Goal: Task Accomplishment & Management: Manage account settings

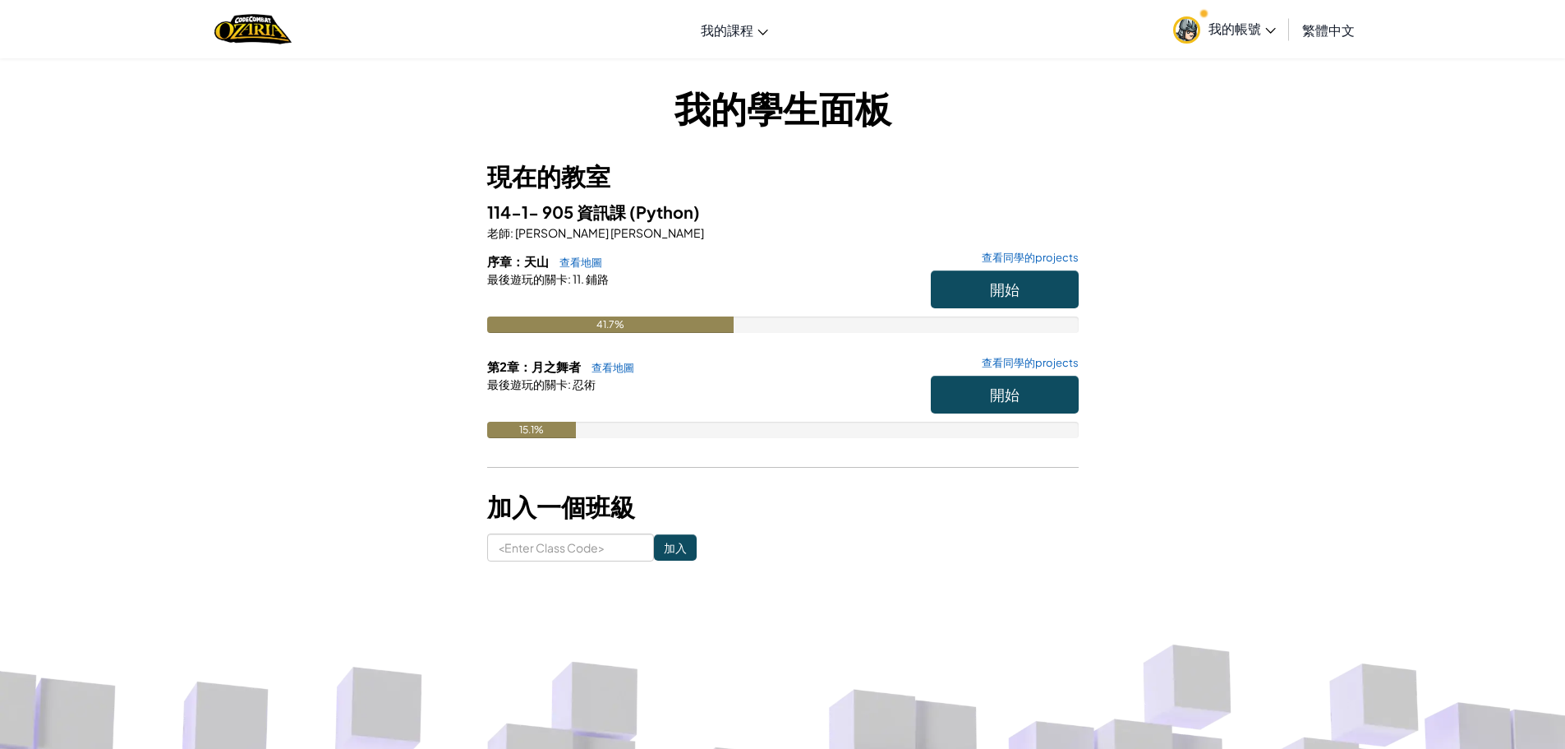
click at [1279, 17] on link "我的帳號" at bounding box center [1224, 29] width 119 height 52
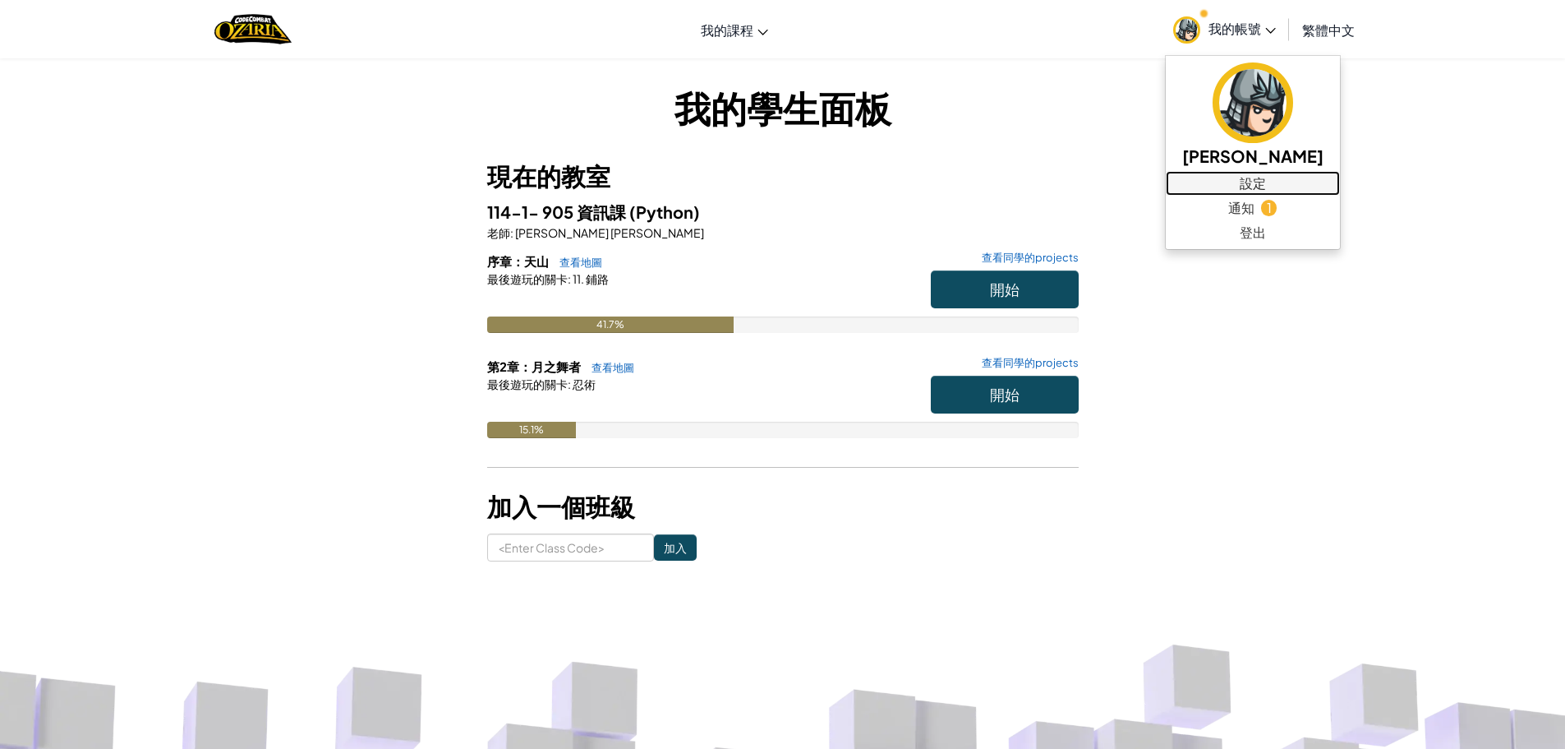
click at [1242, 175] on link "設定" at bounding box center [1253, 183] width 174 height 25
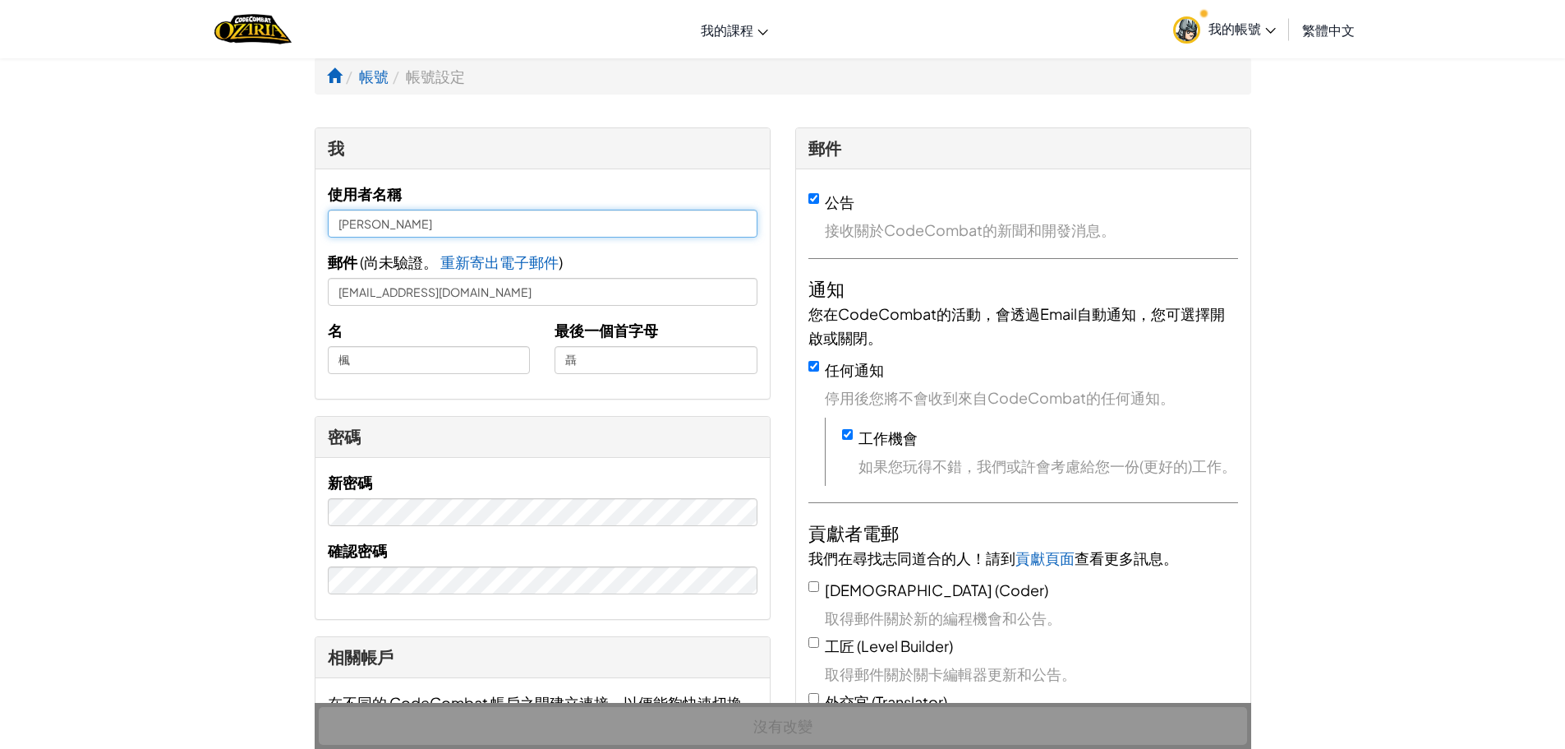
click at [342, 224] on input "聶楓" at bounding box center [543, 224] width 430 height 28
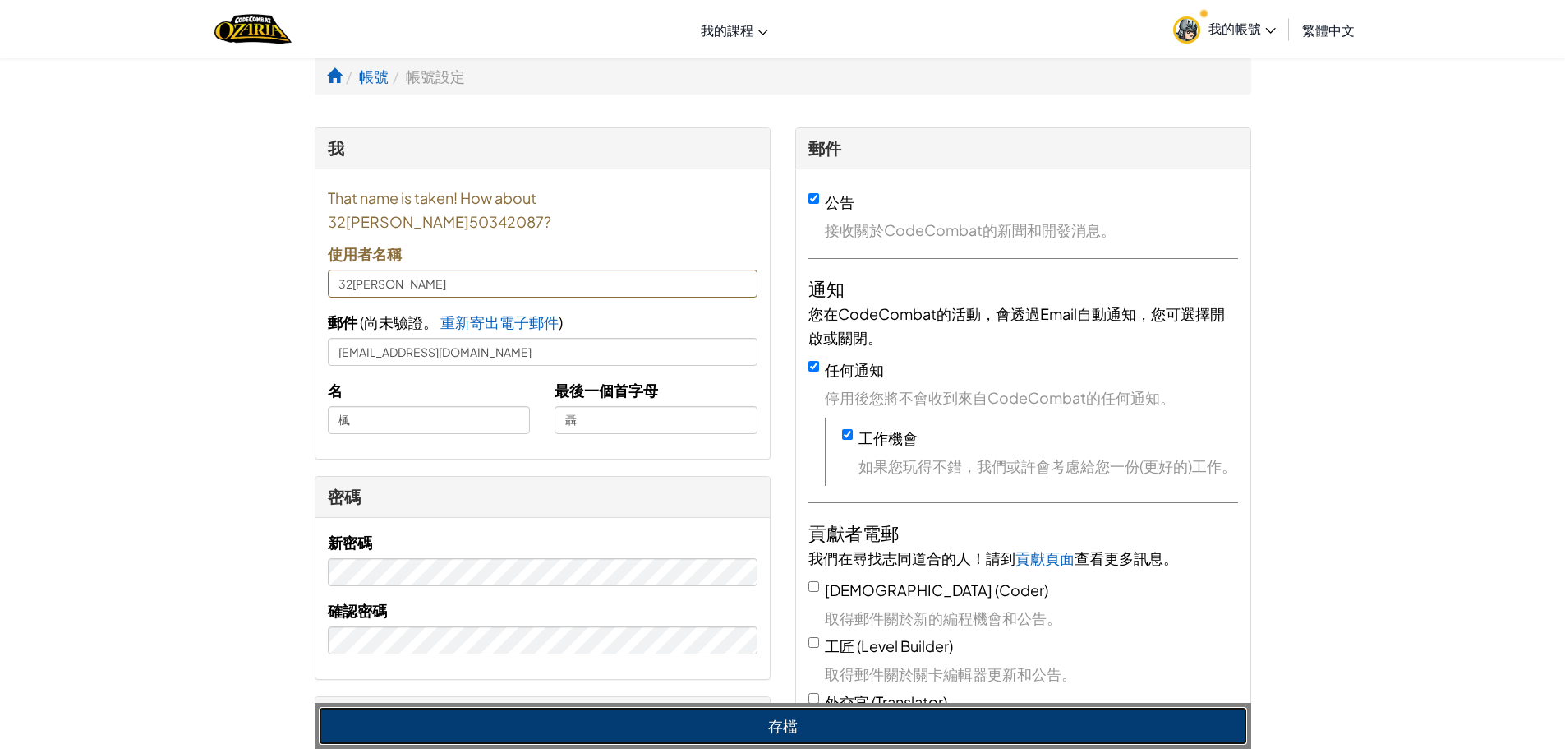
click at [755, 709] on button "存檔" at bounding box center [783, 726] width 929 height 38
type input "32[PERSON_NAME]50342087"
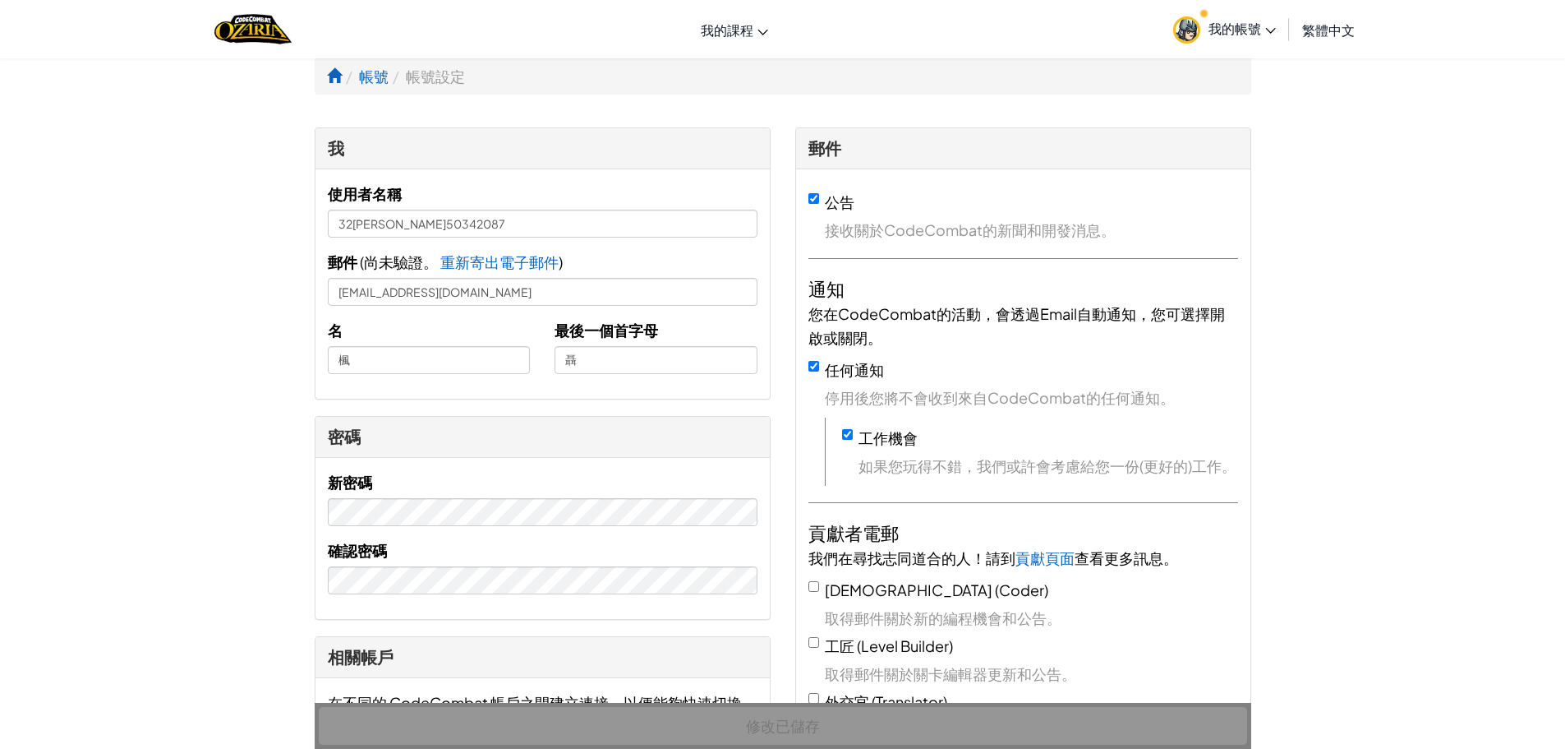
click at [1256, 29] on span "我的帳號" at bounding box center [1242, 28] width 67 height 17
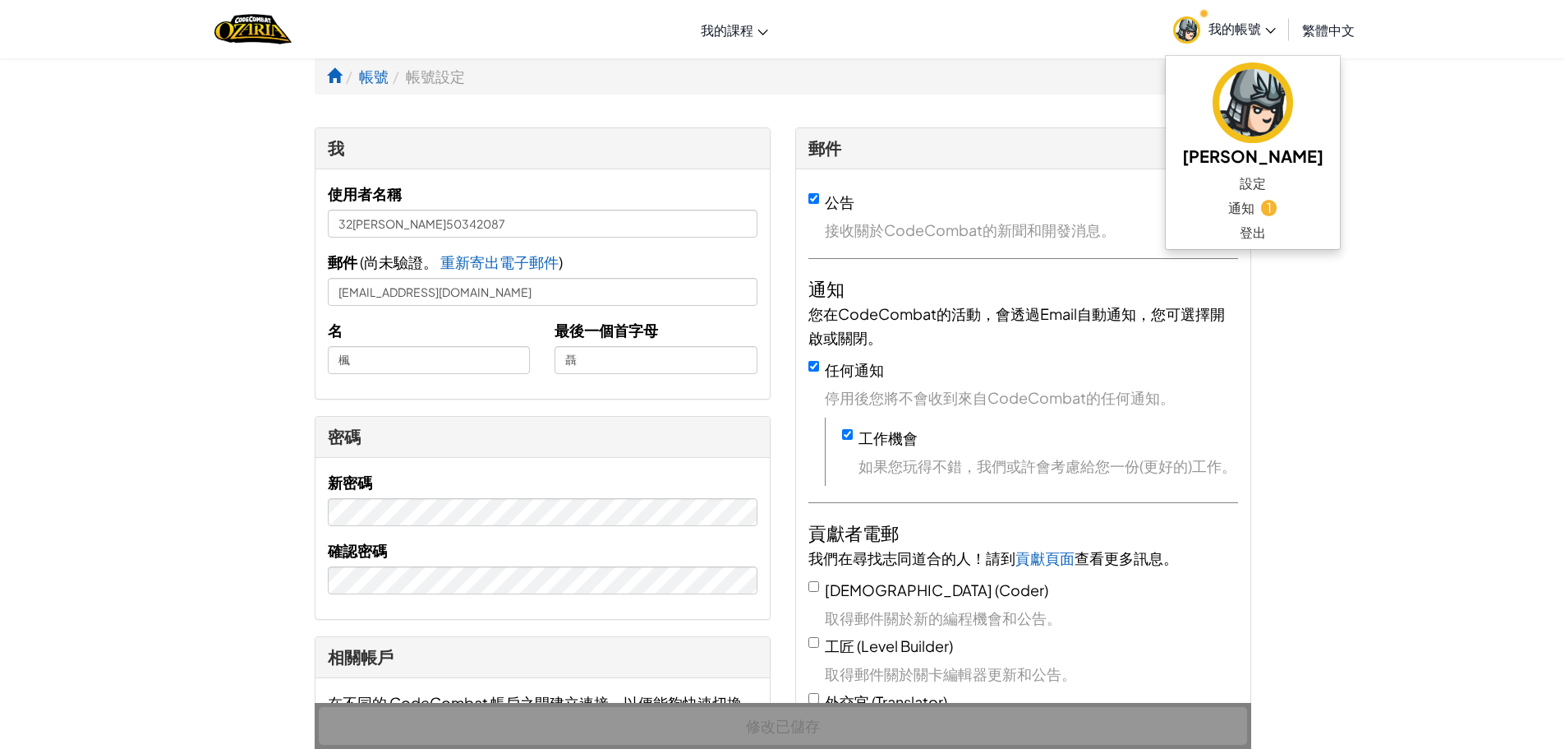
click at [1265, 30] on icon at bounding box center [1270, 31] width 11 height 6
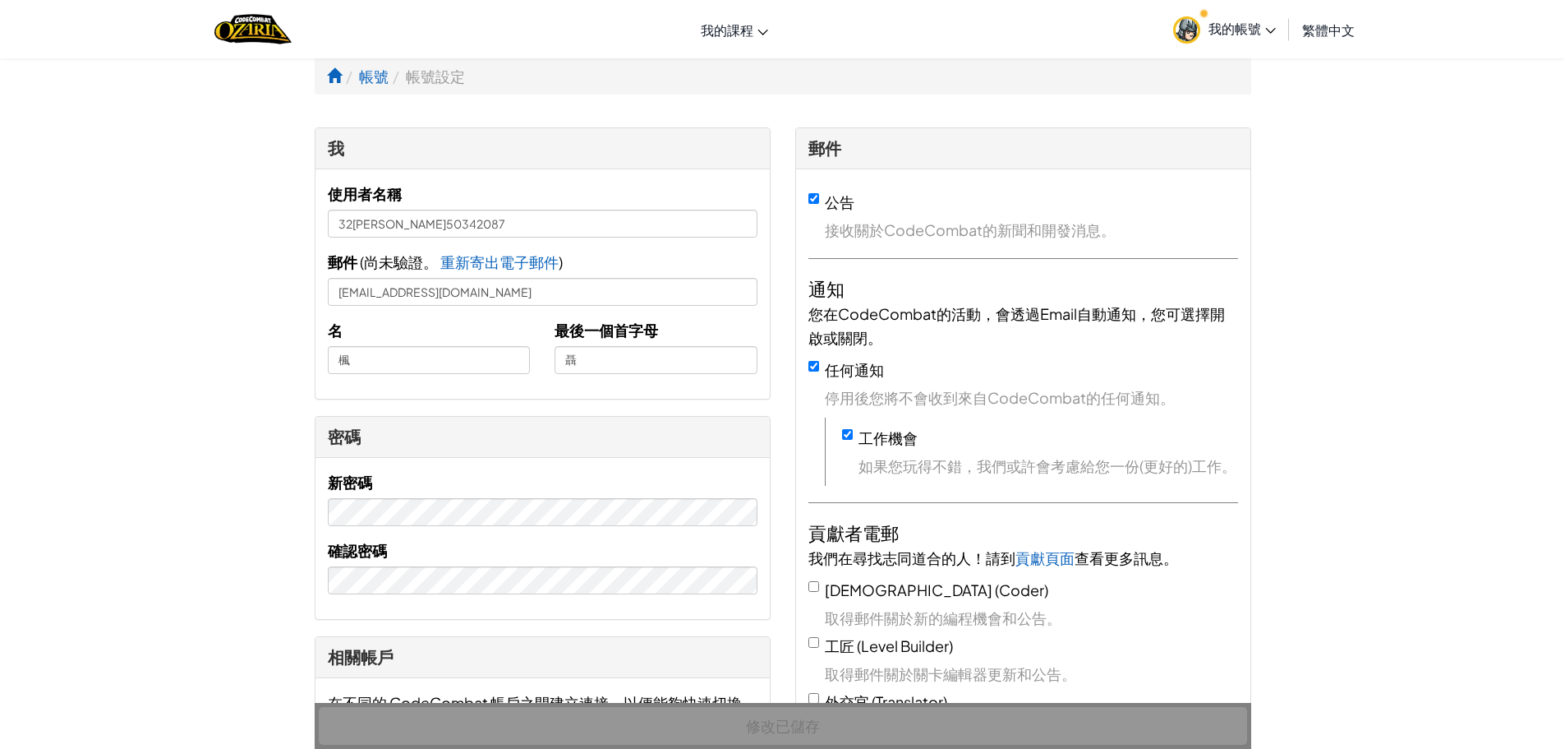
click at [1230, 21] on span "我的帳號" at bounding box center [1242, 28] width 67 height 17
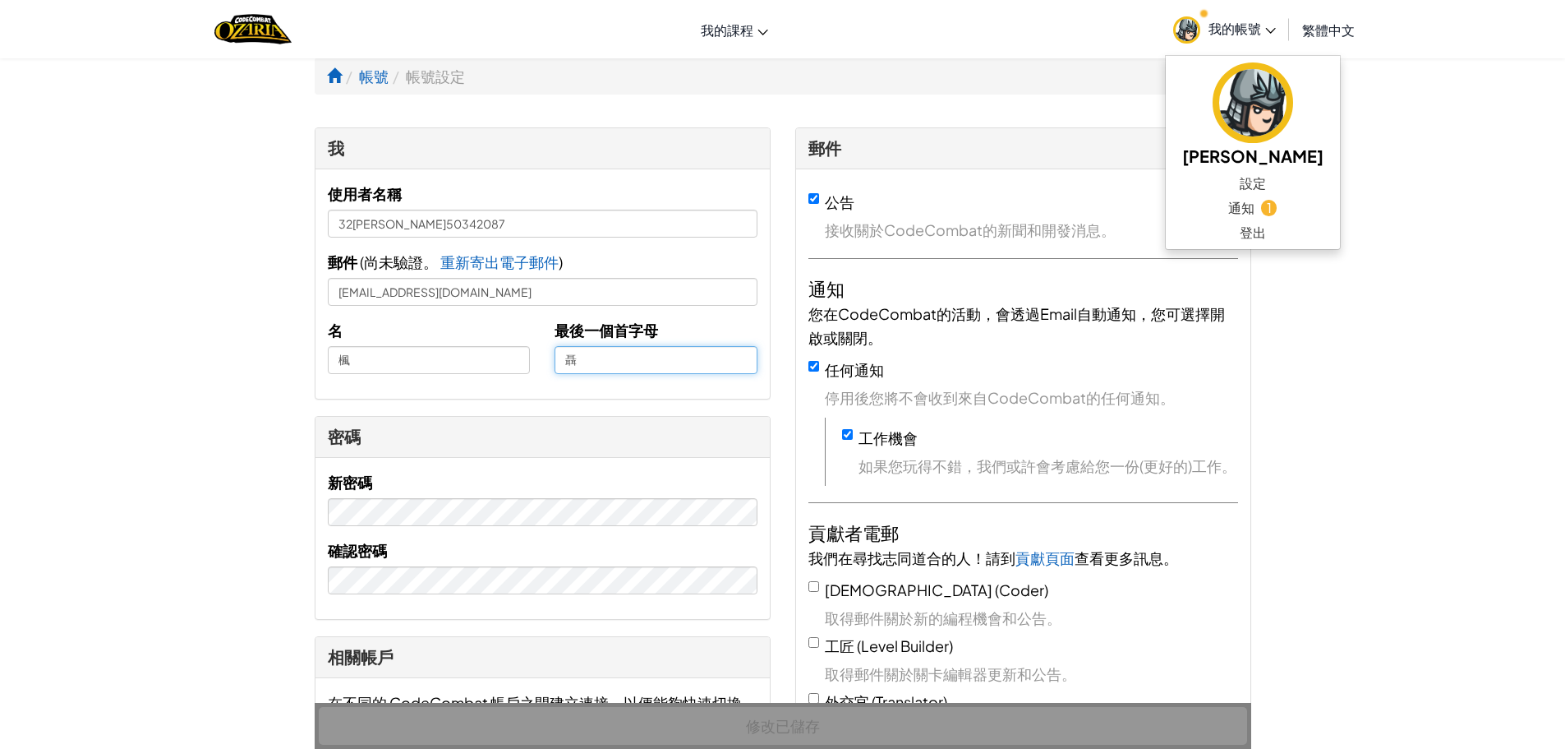
click at [597, 362] on input "[PERSON_NAME]" at bounding box center [656, 360] width 203 height 28
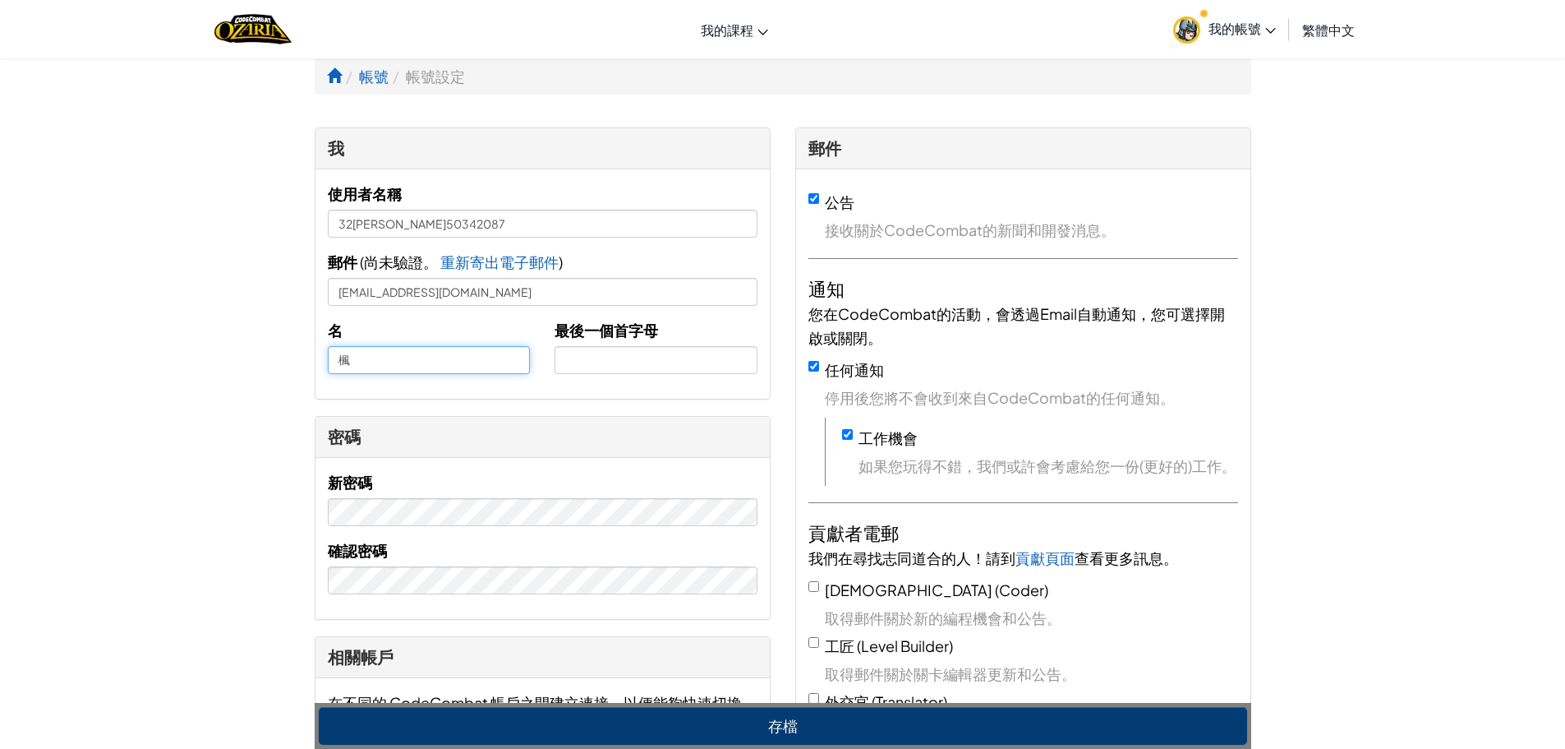
click at [417, 370] on input "楓" at bounding box center [429, 360] width 203 height 28
type input "[PERSON_NAME]"
click at [592, 352] on input "text" at bounding box center [656, 360] width 203 height 28
type input "楓"
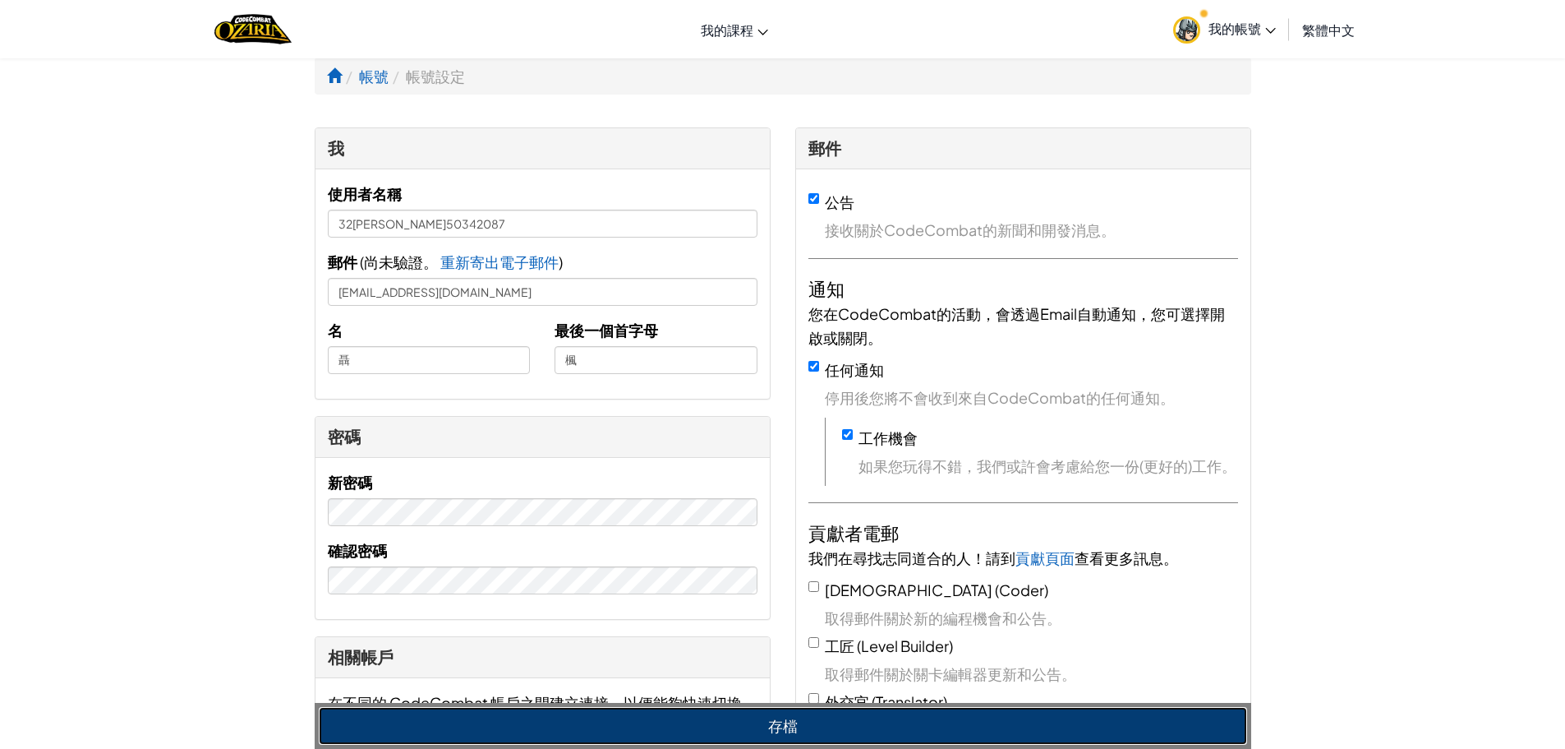
click at [629, 733] on button "存檔" at bounding box center [783, 726] width 929 height 38
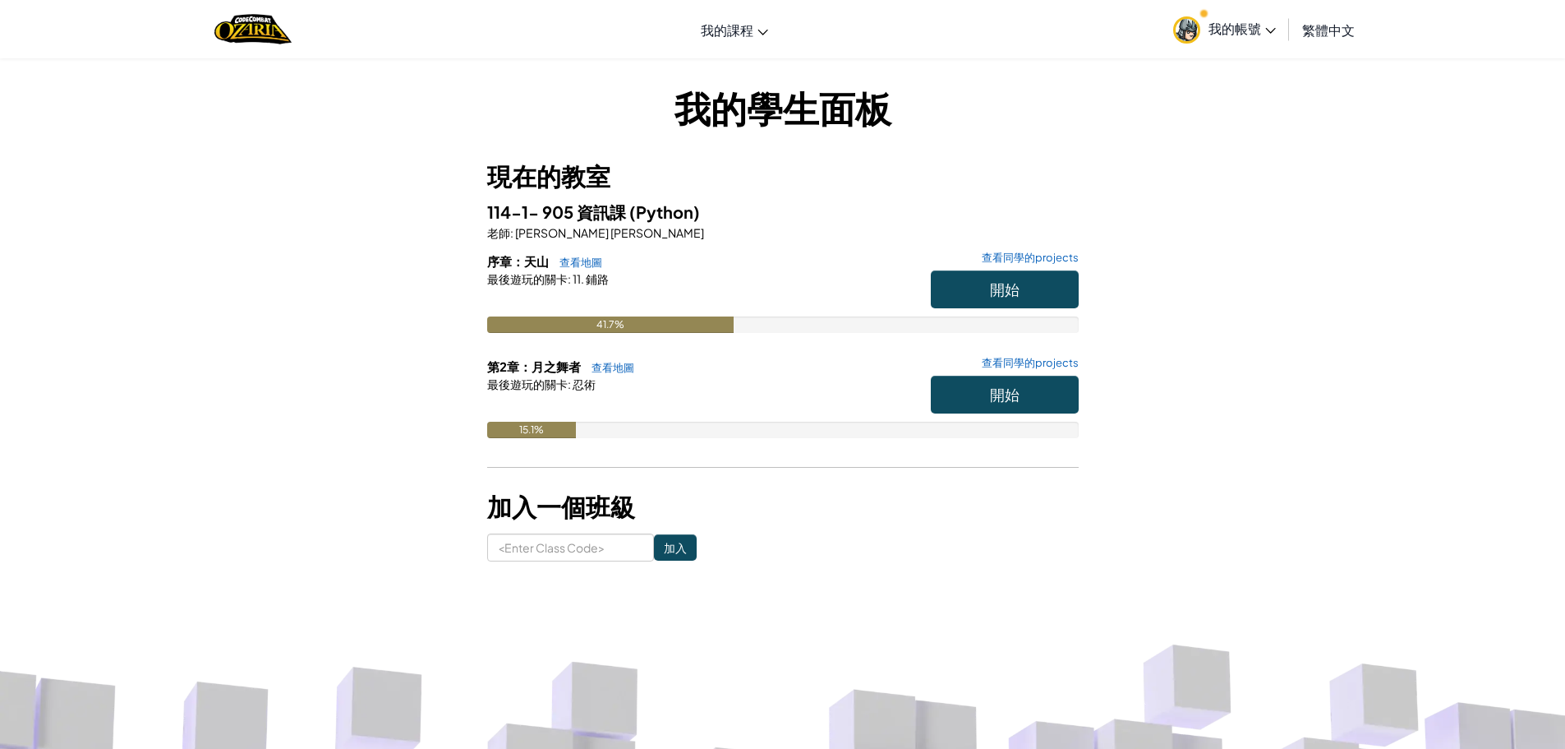
click at [1252, 25] on span "我的帳號" at bounding box center [1242, 28] width 67 height 17
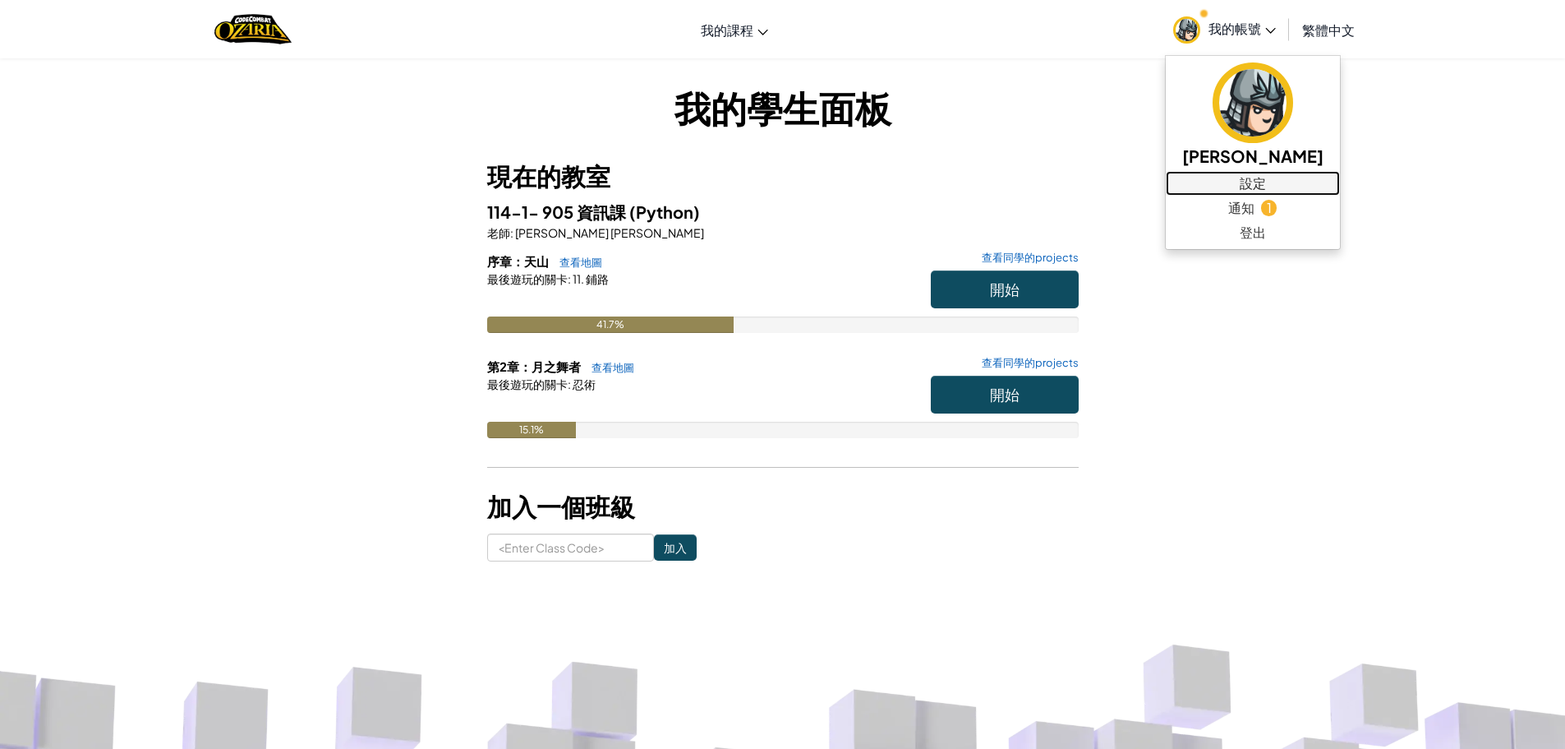
click at [1233, 184] on link "設定" at bounding box center [1253, 183] width 174 height 25
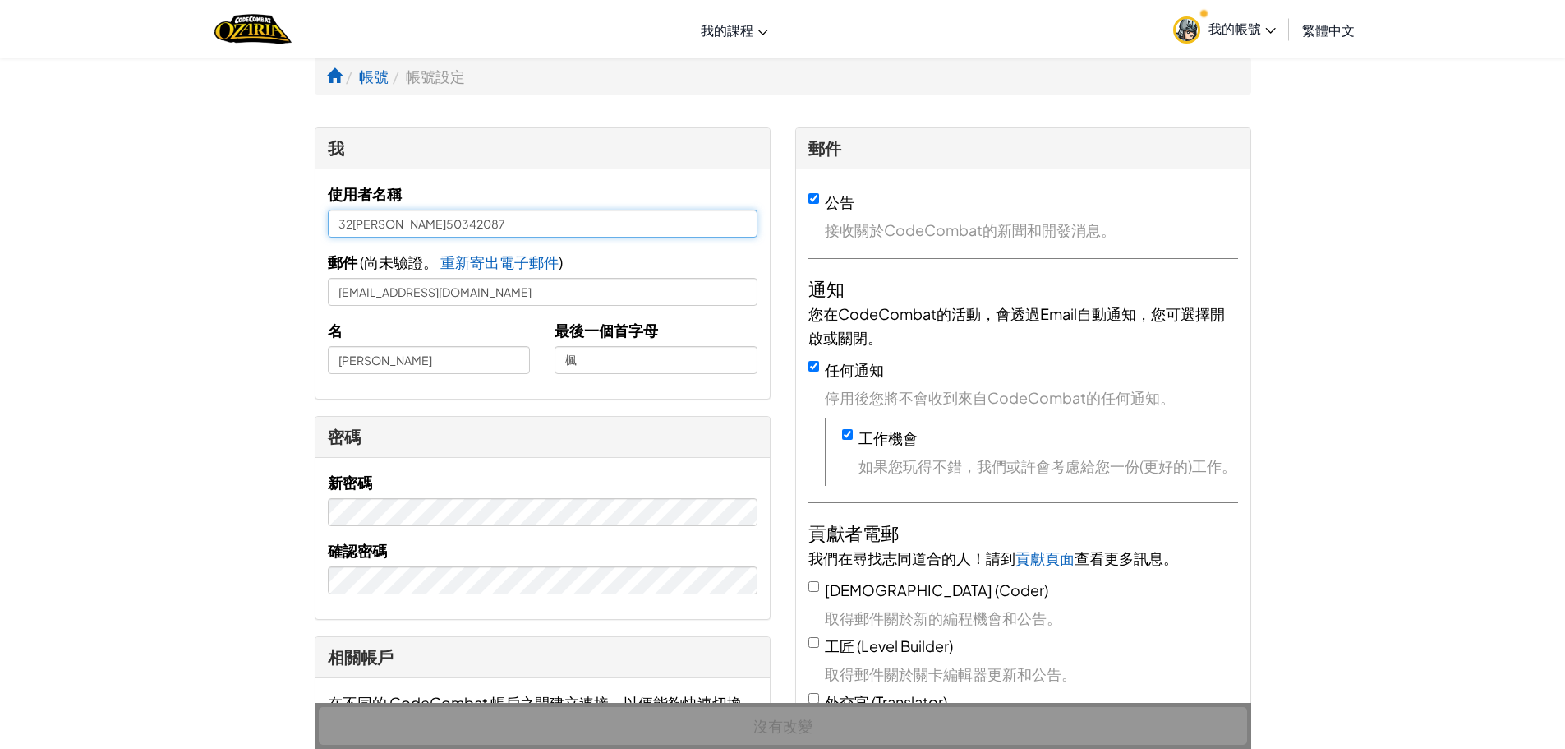
click at [449, 225] on input "32[PERSON_NAME]50342087" at bounding box center [543, 224] width 430 height 28
type input "32[PERSON_NAME]"
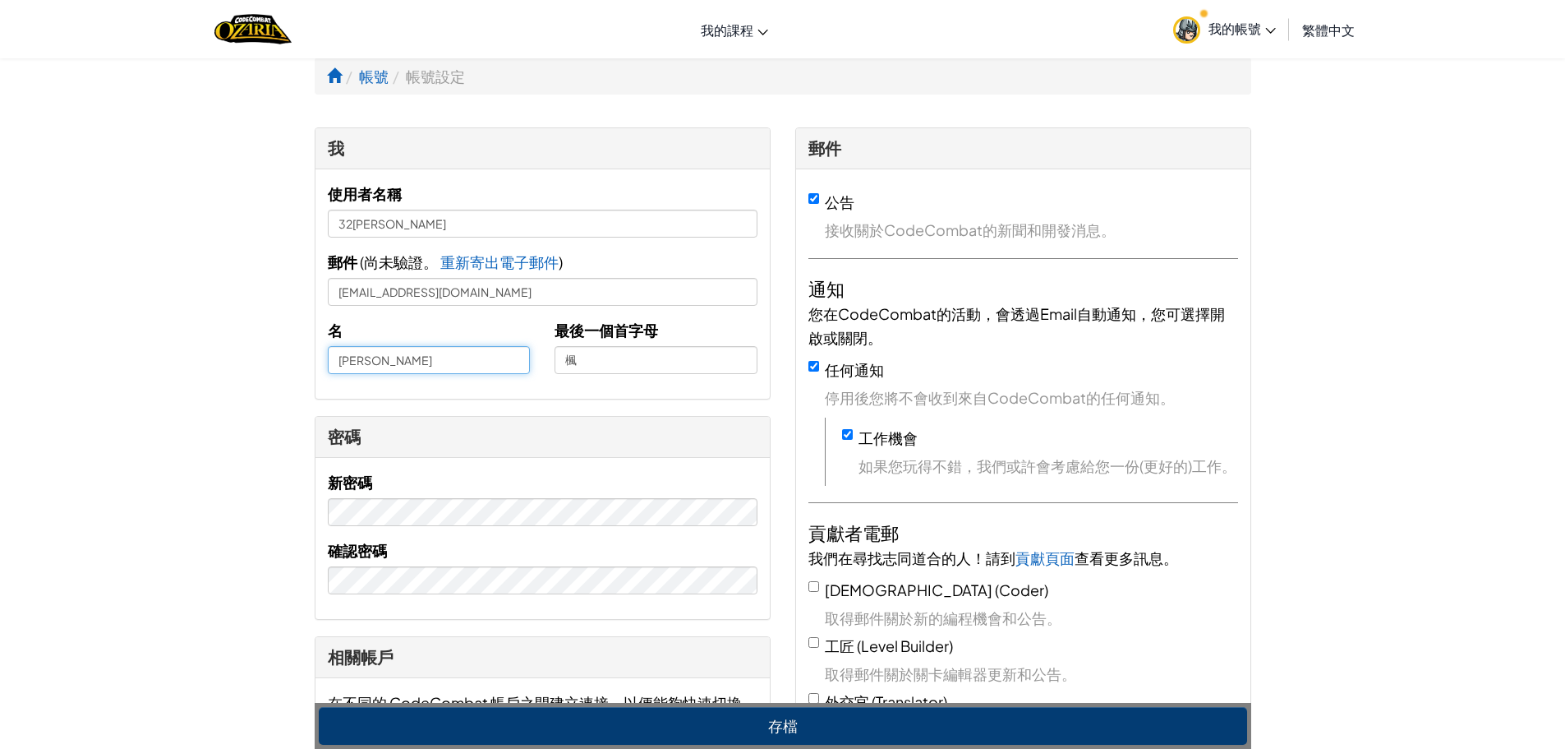
click at [333, 369] on input "[PERSON_NAME]" at bounding box center [429, 360] width 203 height 28
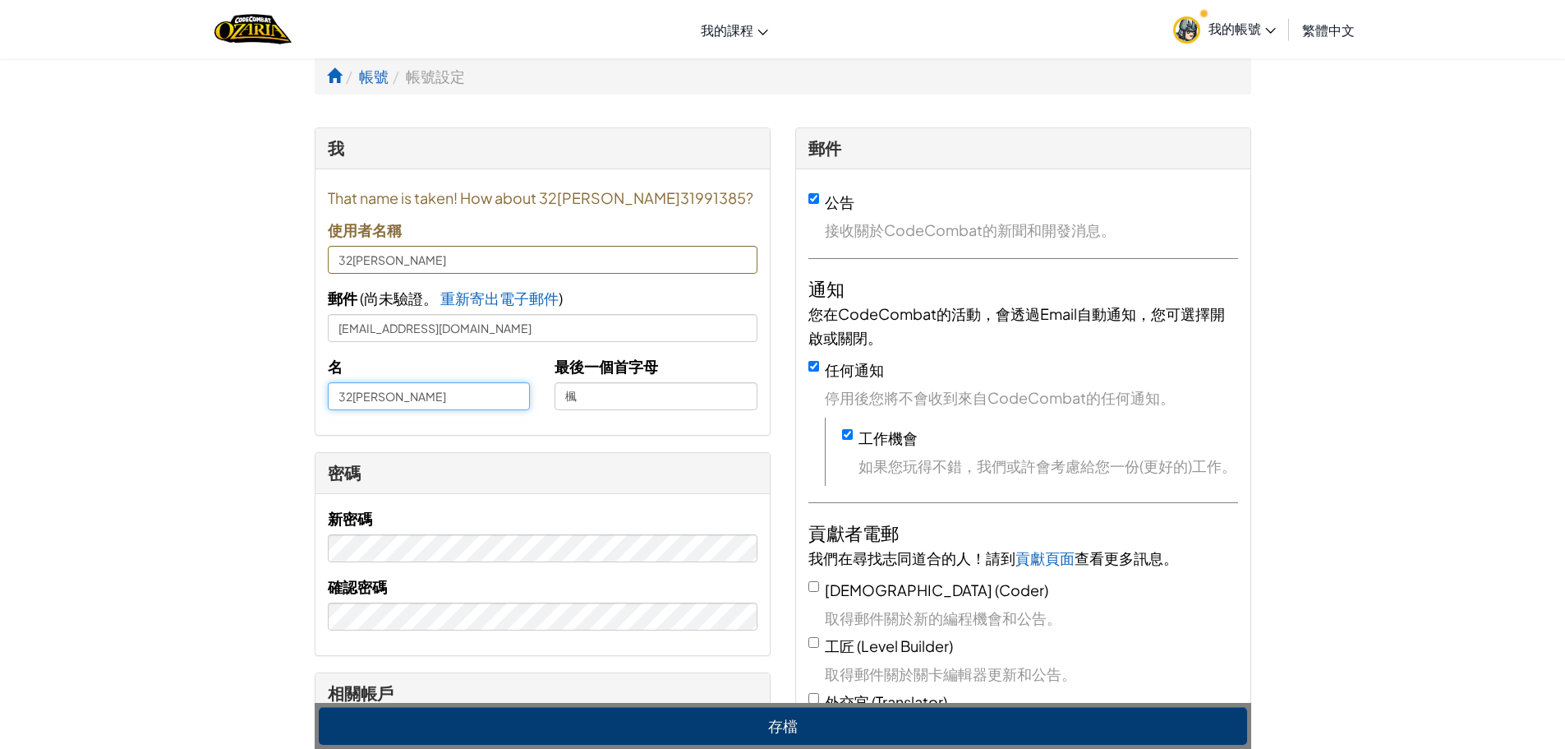
type input "32[PERSON_NAME]"
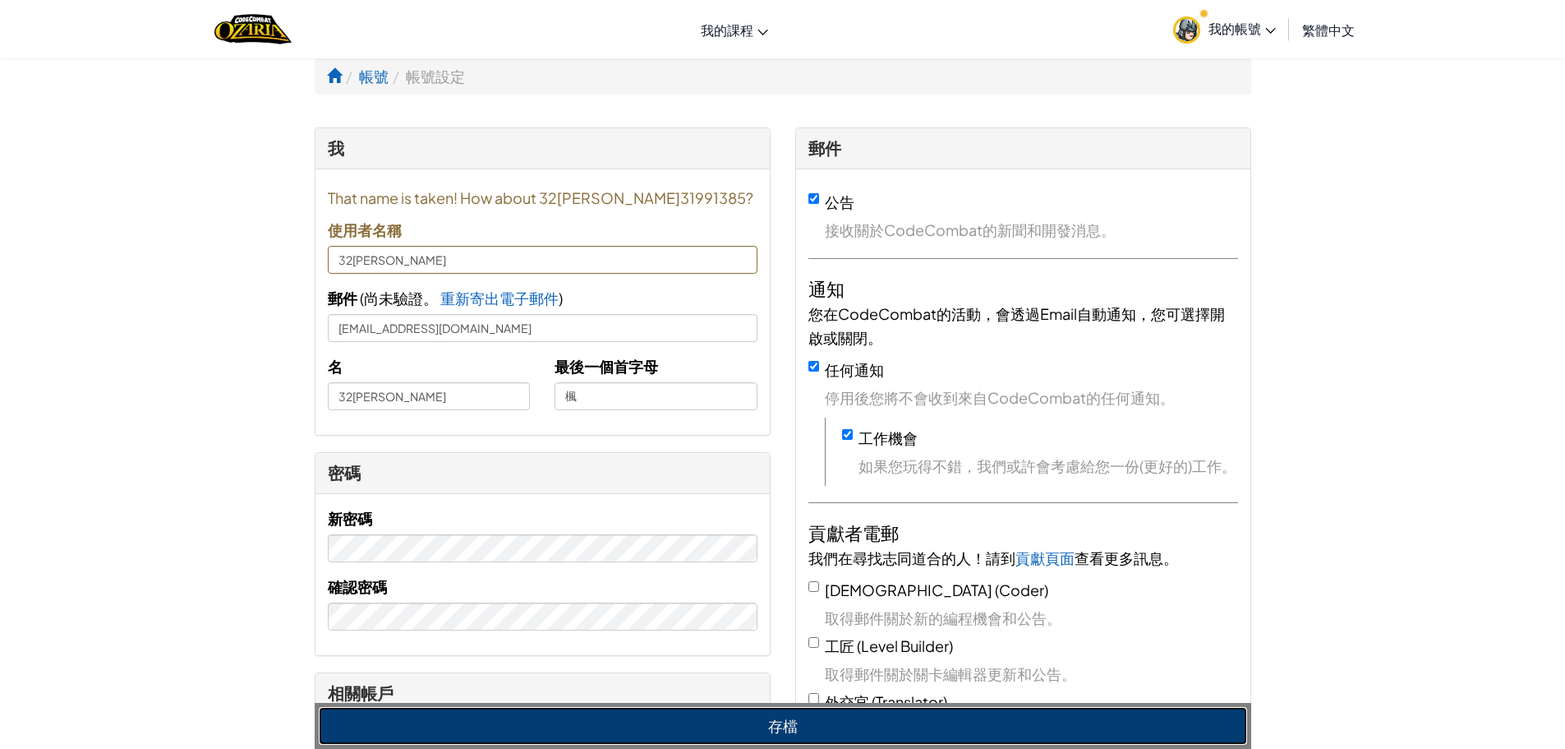
click at [717, 726] on button "存檔" at bounding box center [783, 726] width 929 height 38
type input "32[PERSON_NAME]31991385"
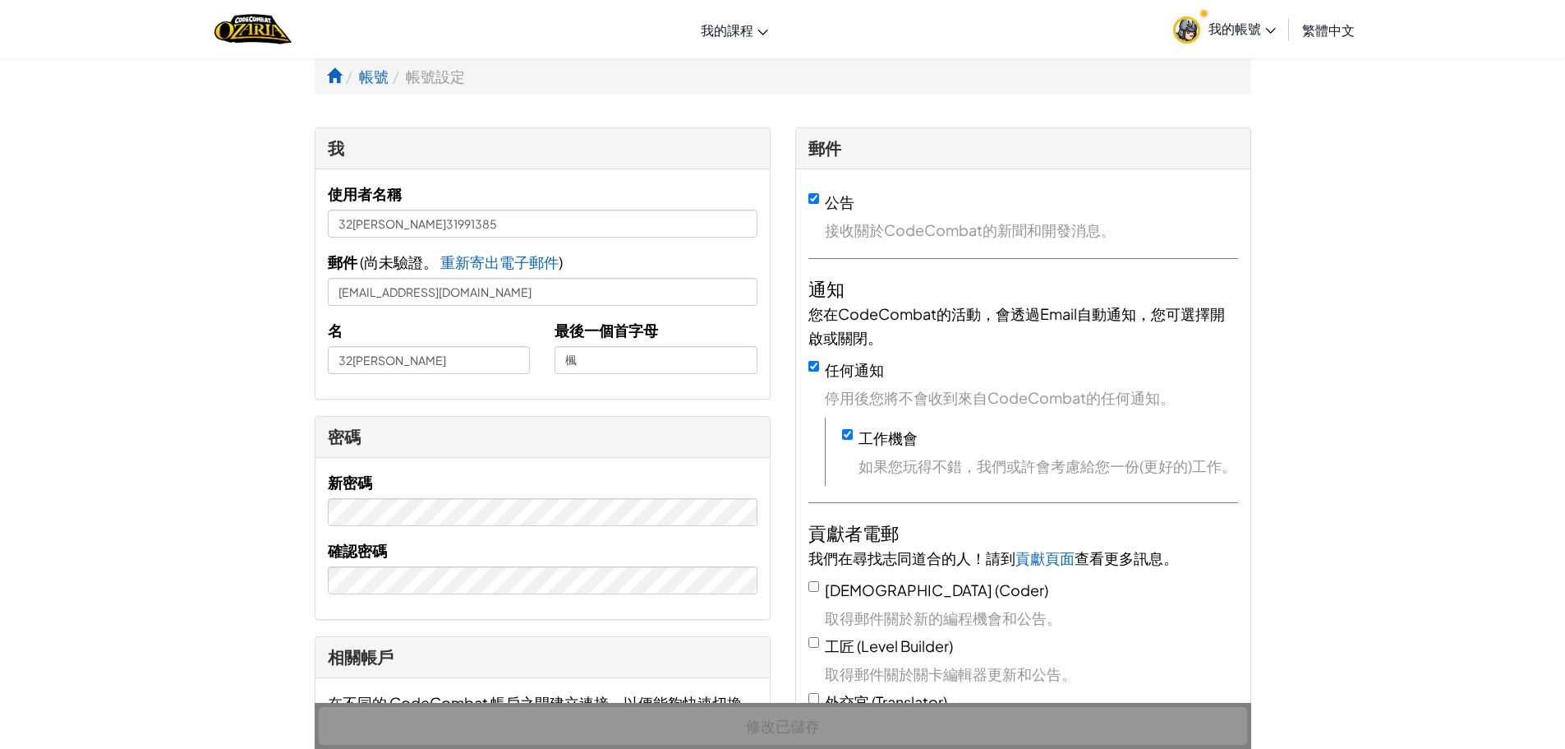
click at [1259, 35] on span "我的帳號" at bounding box center [1242, 28] width 67 height 17
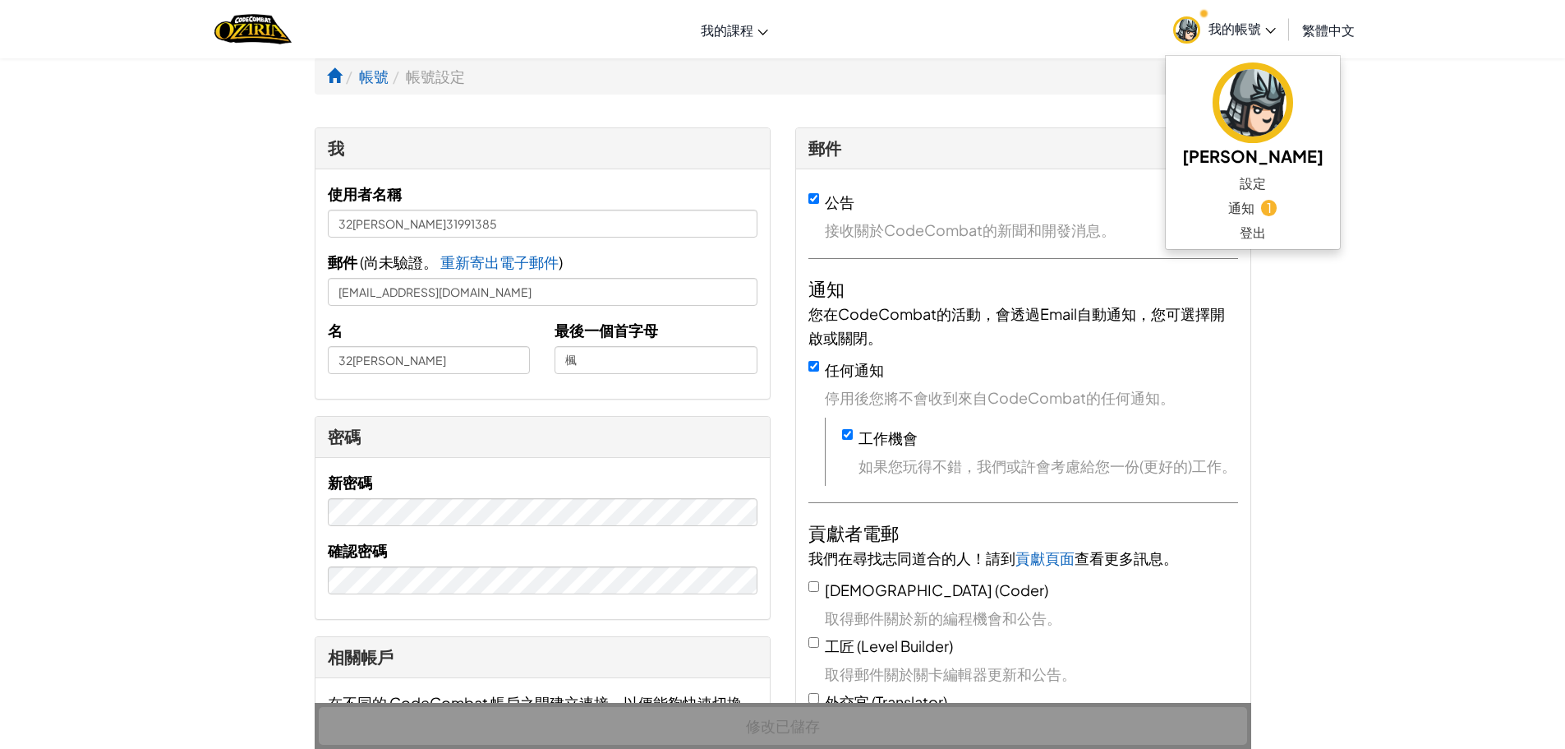
click at [1259, 35] on span "我的帳號" at bounding box center [1242, 28] width 67 height 17
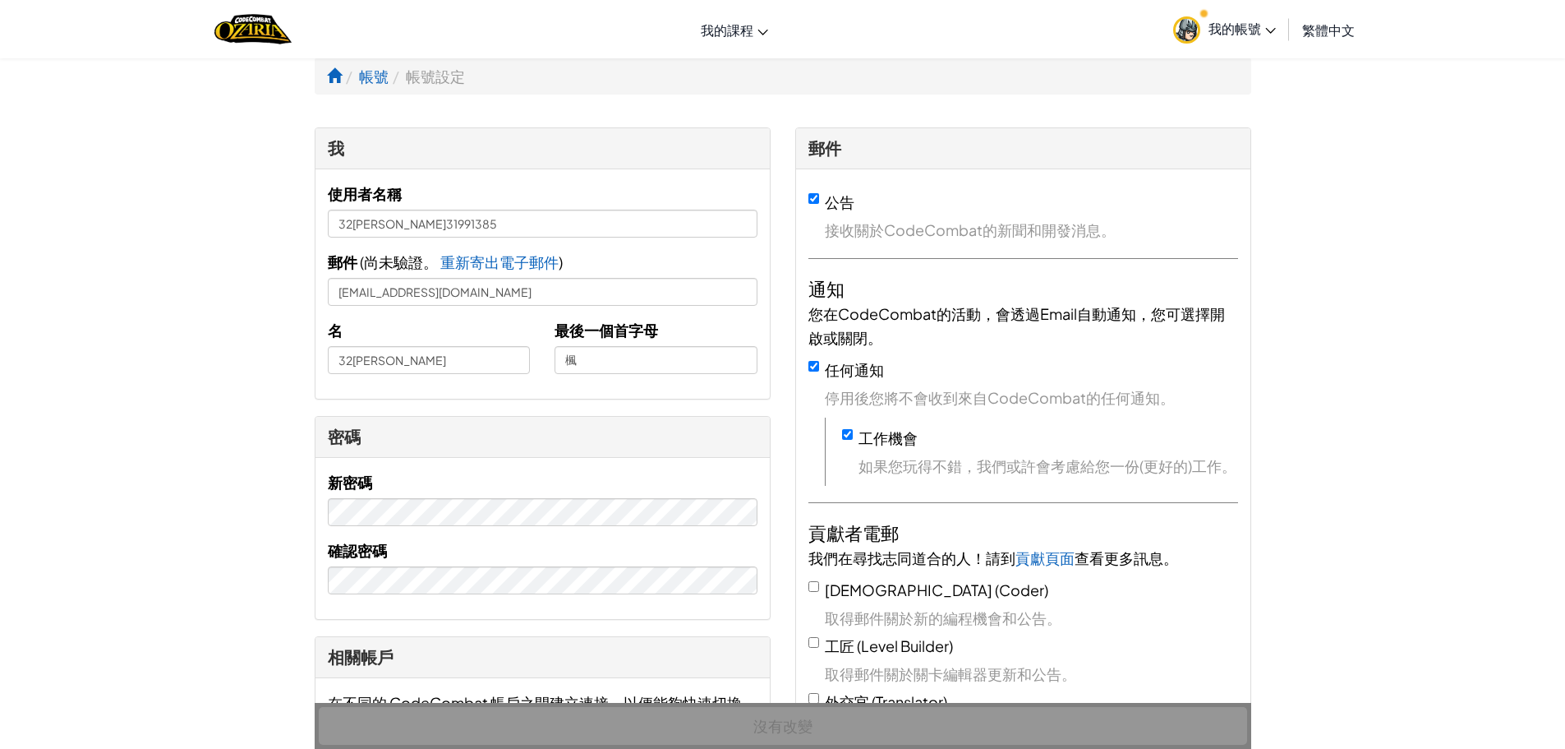
click at [1251, 29] on span "我的帳號" at bounding box center [1242, 28] width 67 height 17
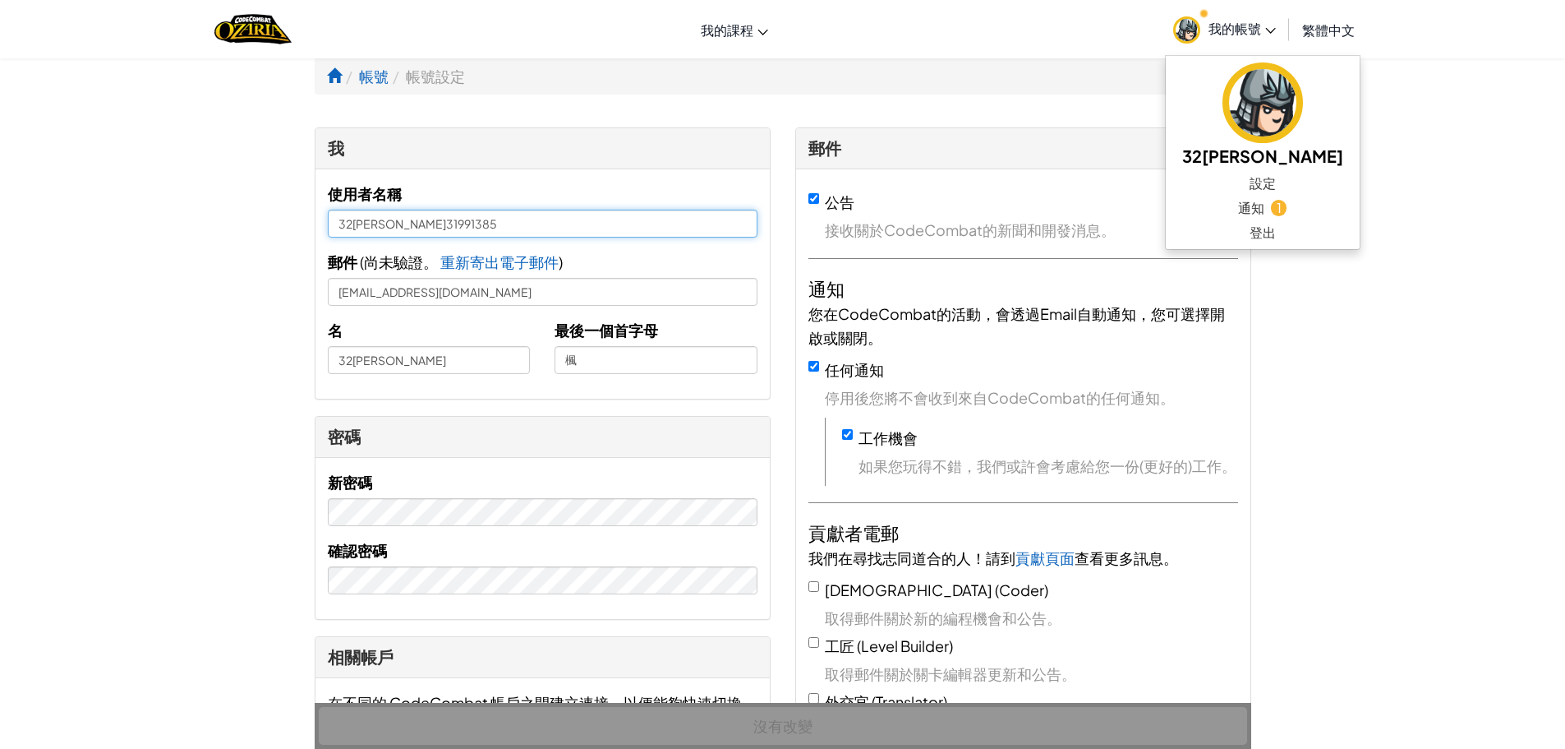
drag, startPoint x: 445, startPoint y: 234, endPoint x: 358, endPoint y: 237, distance: 87.1
click at [358, 237] on input "32[PERSON_NAME]31991385" at bounding box center [543, 224] width 430 height 28
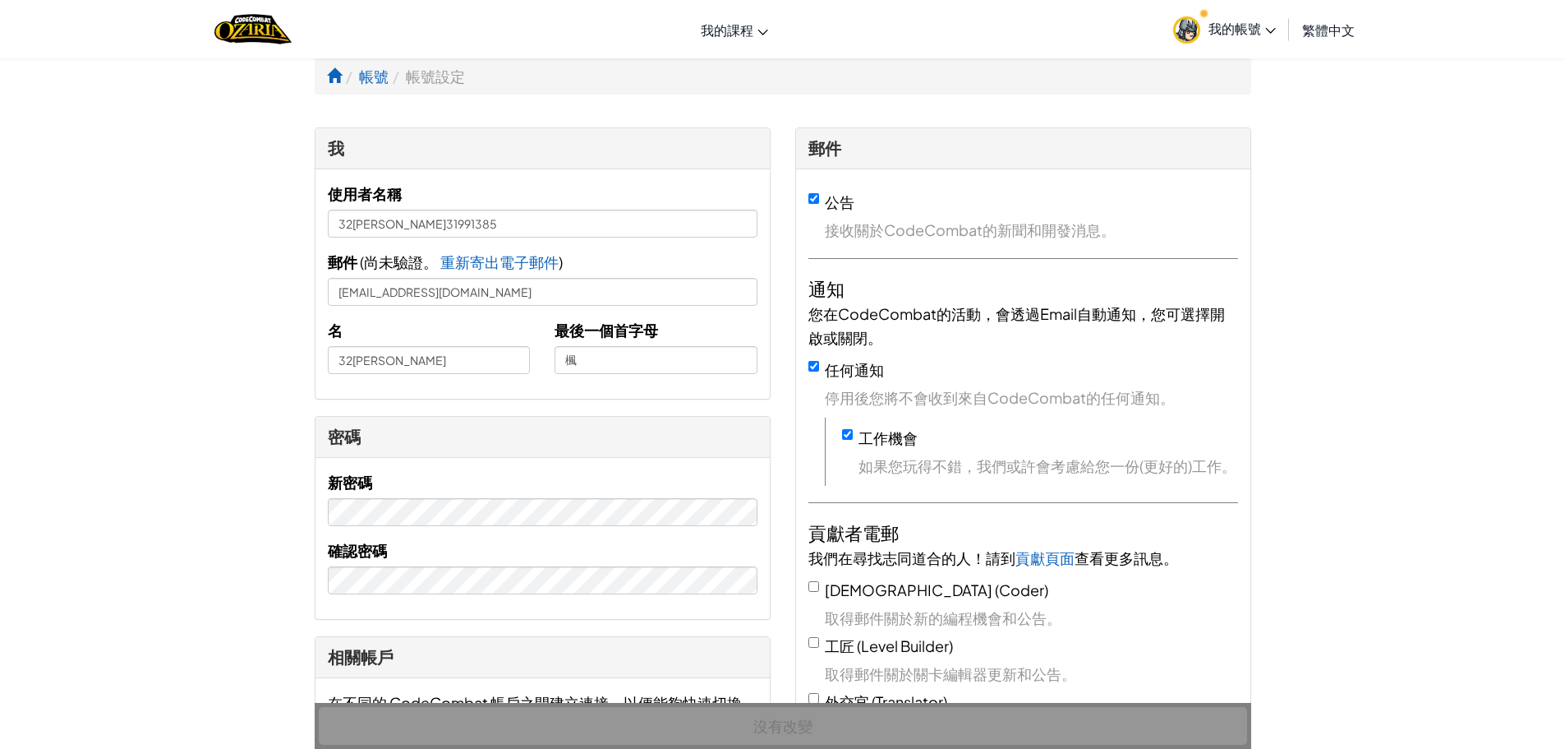
click at [1244, 36] on span "我的帳號" at bounding box center [1242, 28] width 67 height 17
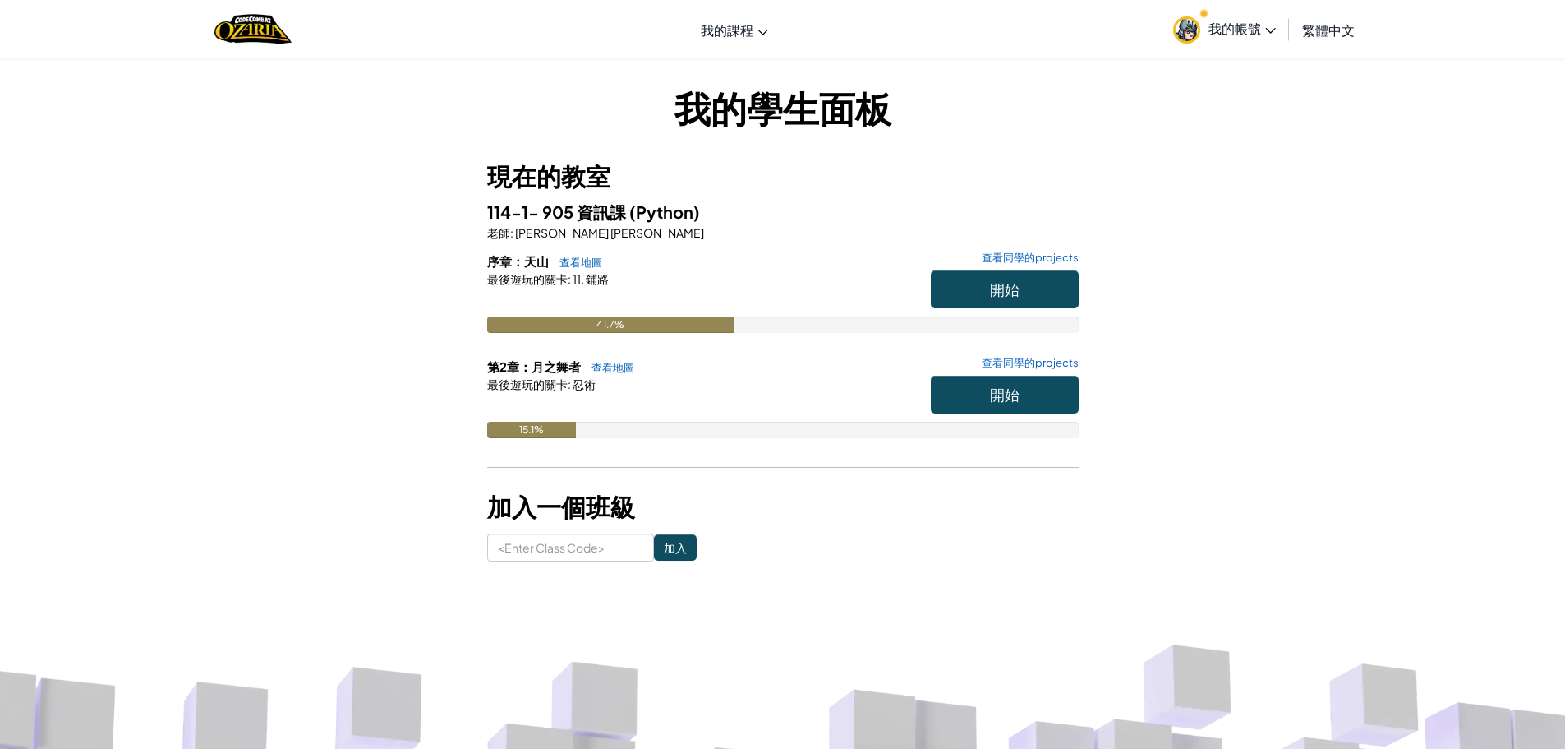
click at [1238, 30] on span "我的帳號" at bounding box center [1242, 28] width 67 height 17
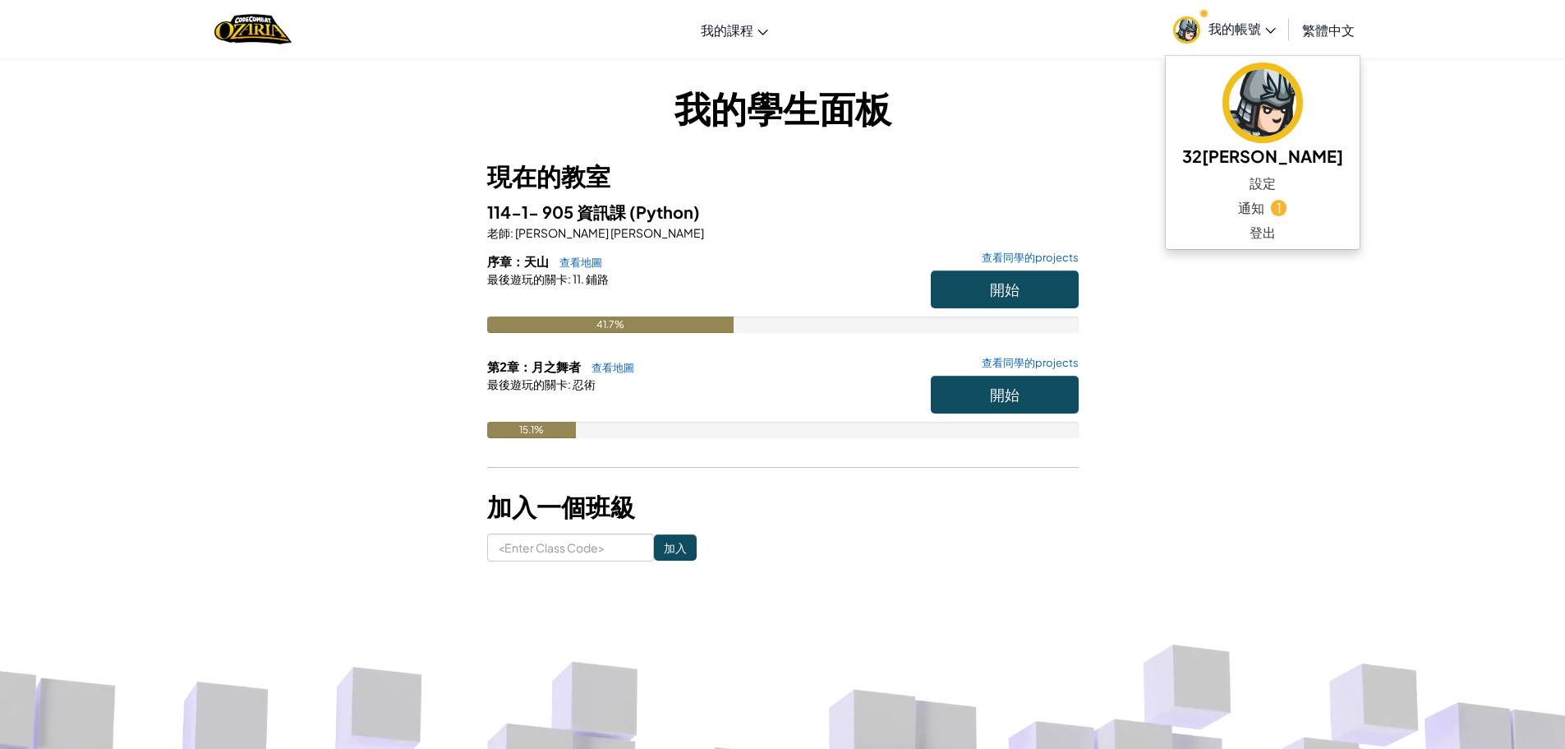
click at [1238, 30] on span "我的帳號" at bounding box center [1242, 28] width 67 height 17
